Goal: Transaction & Acquisition: Purchase product/service

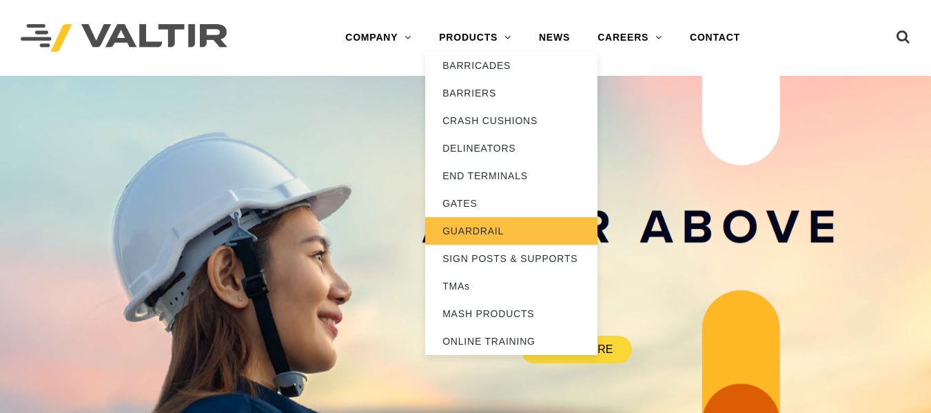
click at [488, 225] on link "GUARDRAIL" at bounding box center [511, 231] width 172 height 28
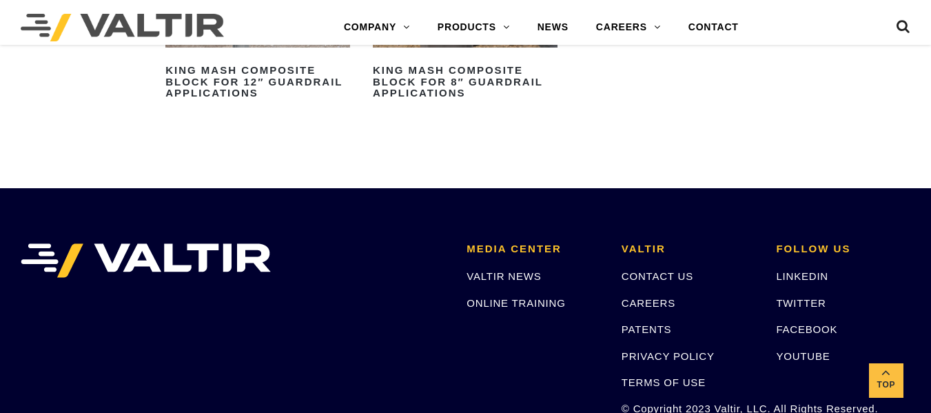
scroll to position [1516, 0]
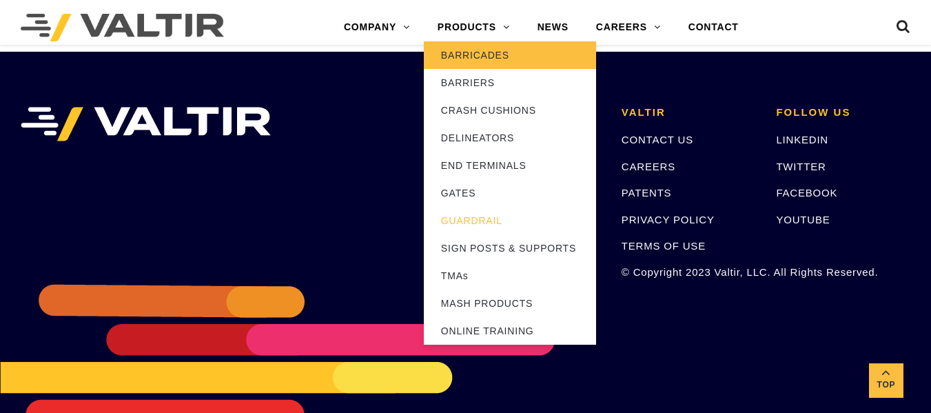
click at [476, 61] on link "BARRICADES" at bounding box center [510, 55] width 172 height 28
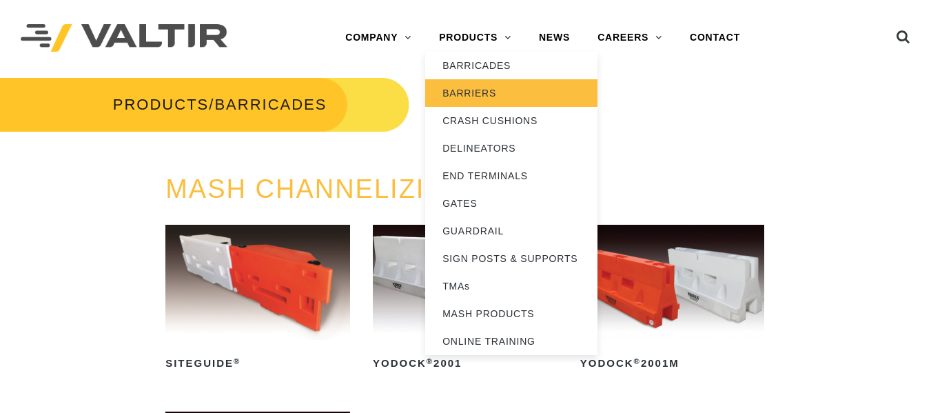
click at [475, 86] on link "BARRIERS" at bounding box center [511, 93] width 172 height 28
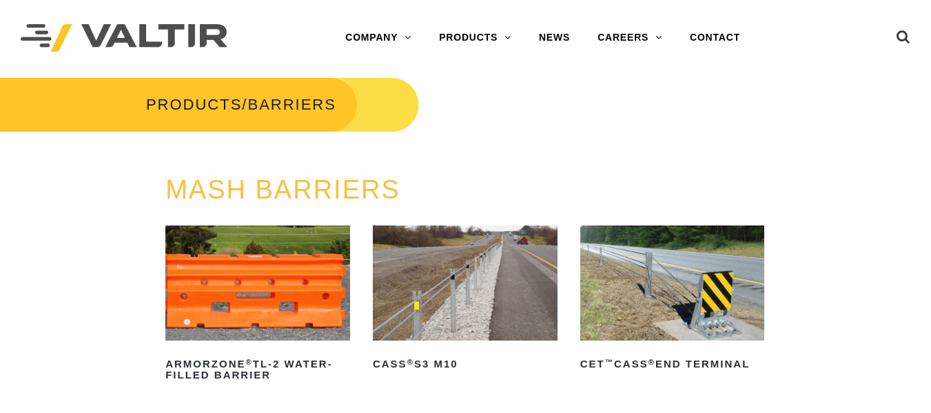
click at [475, 256] on img at bounding box center [465, 282] width 185 height 115
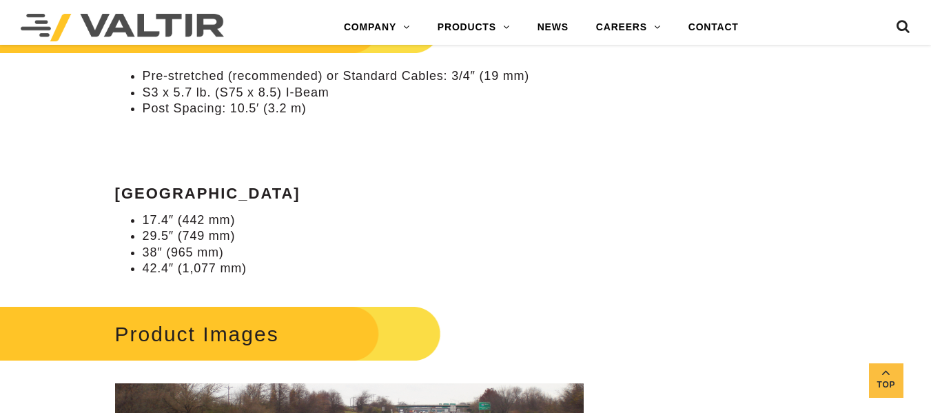
scroll to position [1309, 0]
